Goal: Transaction & Acquisition: Purchase product/service

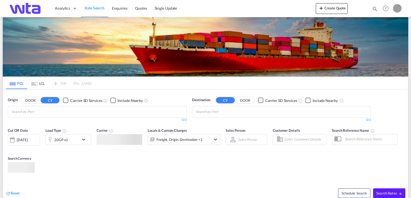
type input "[PERSON_NAME][EMAIL_ADDRESS][PERSON_NAME][DOMAIN_NAME]"
click at [210, 117] on form "Origin DOOR CY Carrier SD Services Include Nearby 0/3 0/ Destination CY DOOR Ca…" at bounding box center [205, 145] width 405 height 112
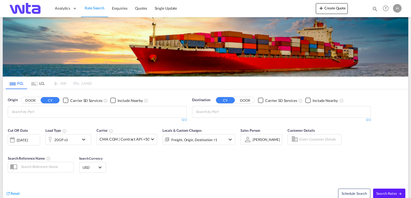
click at [29, 100] on button "DOOR" at bounding box center [30, 101] width 19 height 6
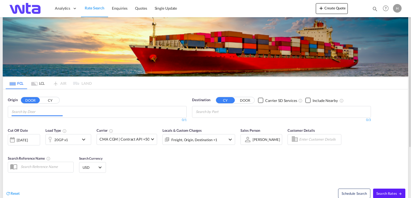
click at [32, 110] on input "Chips input." at bounding box center [37, 112] width 51 height 9
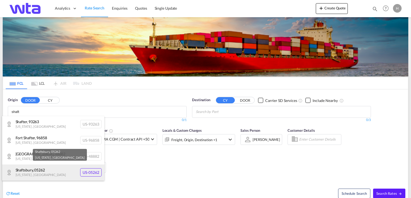
scroll to position [16, 0]
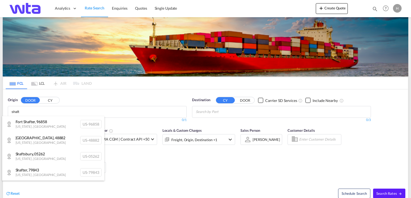
type input "shaft"
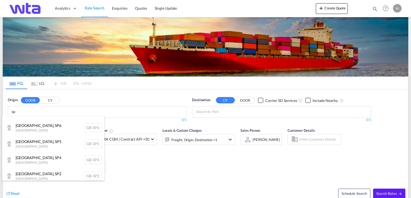
type input "7"
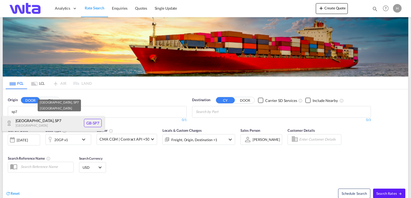
type input "sp7"
click at [27, 120] on div "[GEOGRAPHIC_DATA] , SP7 [GEOGRAPHIC_DATA] [GEOGRAPHIC_DATA]-SP7" at bounding box center [53, 123] width 102 height 16
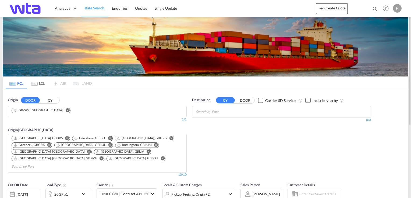
click at [210, 112] on body "Analytics Reports Dashboard Rate Search Enquiries Quotes" at bounding box center [205, 99] width 411 height 198
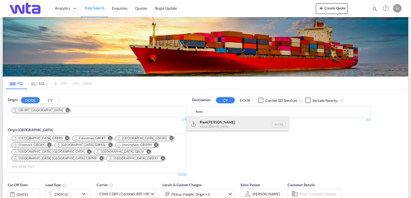
type input "frem"
click at [207, 123] on div "Frem [PERSON_NAME] [GEOGRAPHIC_DATA] AUFRE" at bounding box center [237, 124] width 102 height 16
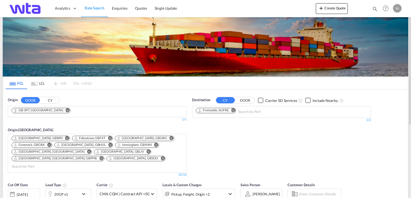
click at [80, 189] on div "20GP x1" at bounding box center [68, 194] width 46 height 11
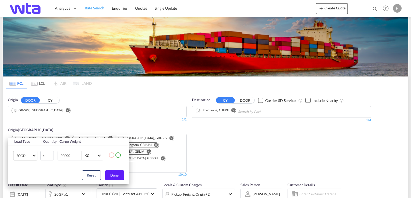
click at [30, 158] on span "20GP" at bounding box center [24, 155] width 16 height 5
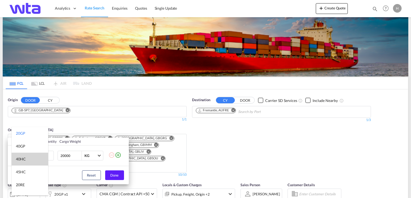
click at [28, 158] on md-option "40HC" at bounding box center [30, 159] width 37 height 13
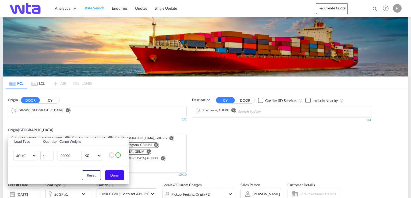
click at [111, 175] on button "Done" at bounding box center [114, 176] width 19 height 10
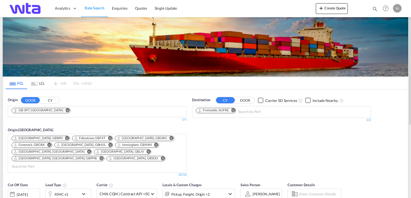
click at [295, 151] on div "Destination CY DOOR Carrier SD Services Include Nearby Fremantle, AUFRE 1/3 1/" at bounding box center [281, 137] width 184 height 85
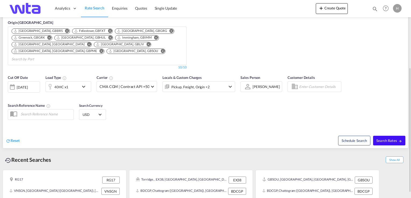
click at [383, 139] on span "Search Rates" at bounding box center [389, 141] width 26 height 4
type input "SP7 to AUFRE / [DATE]"
